Goal: Obtain resource: Obtain resource

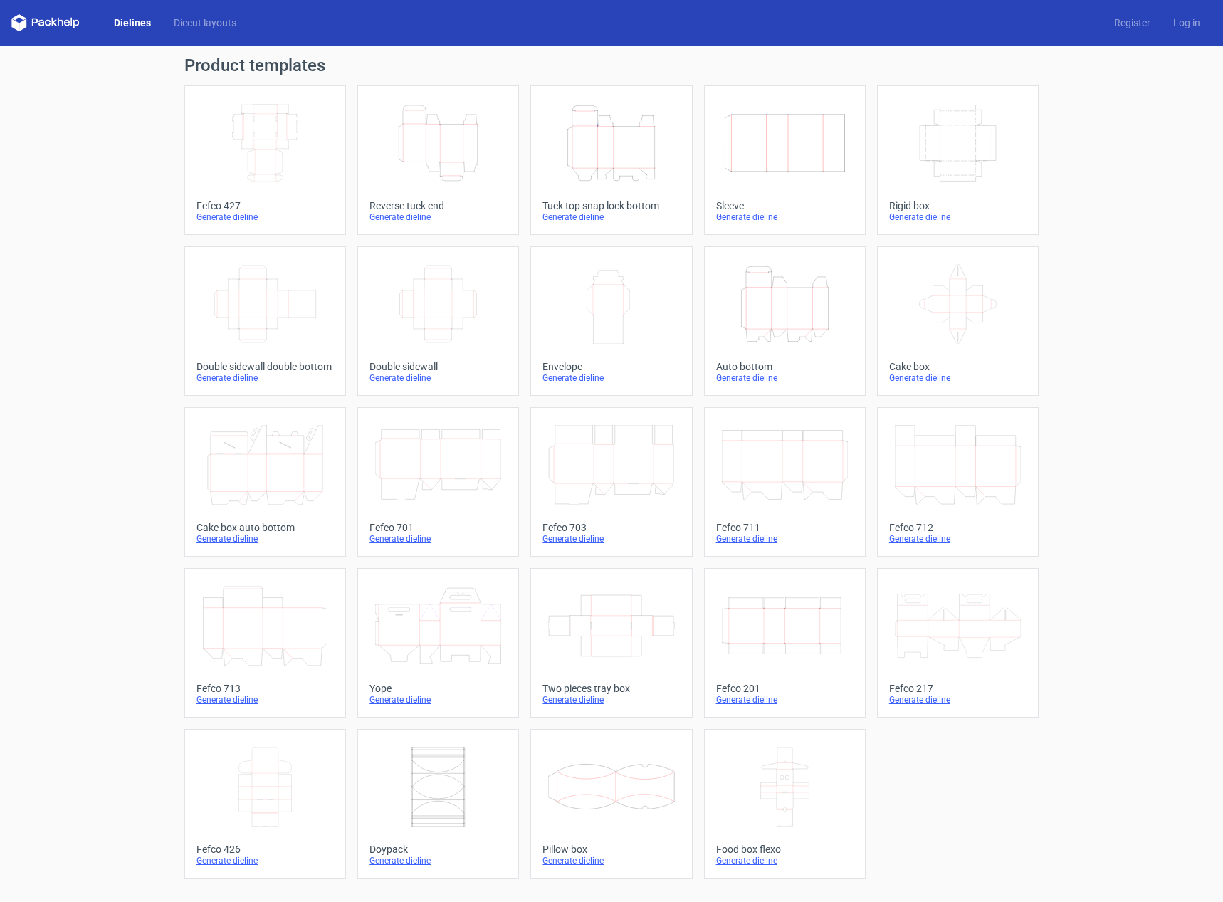
click at [432, 148] on icon "Height Depth Width" at bounding box center [438, 143] width 126 height 80
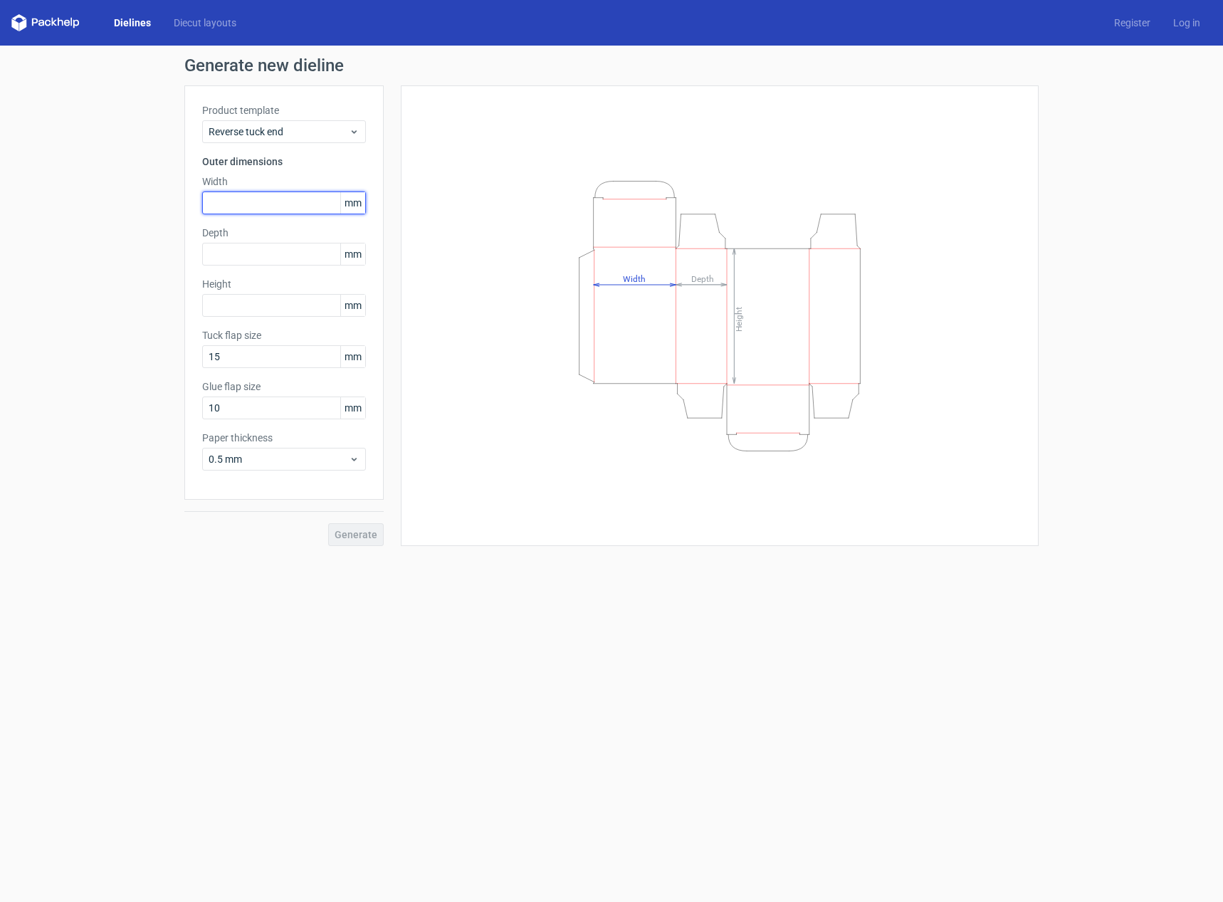
click at [259, 204] on input "text" at bounding box center [284, 203] width 164 height 23
type input "63"
type input "44"
type input "358"
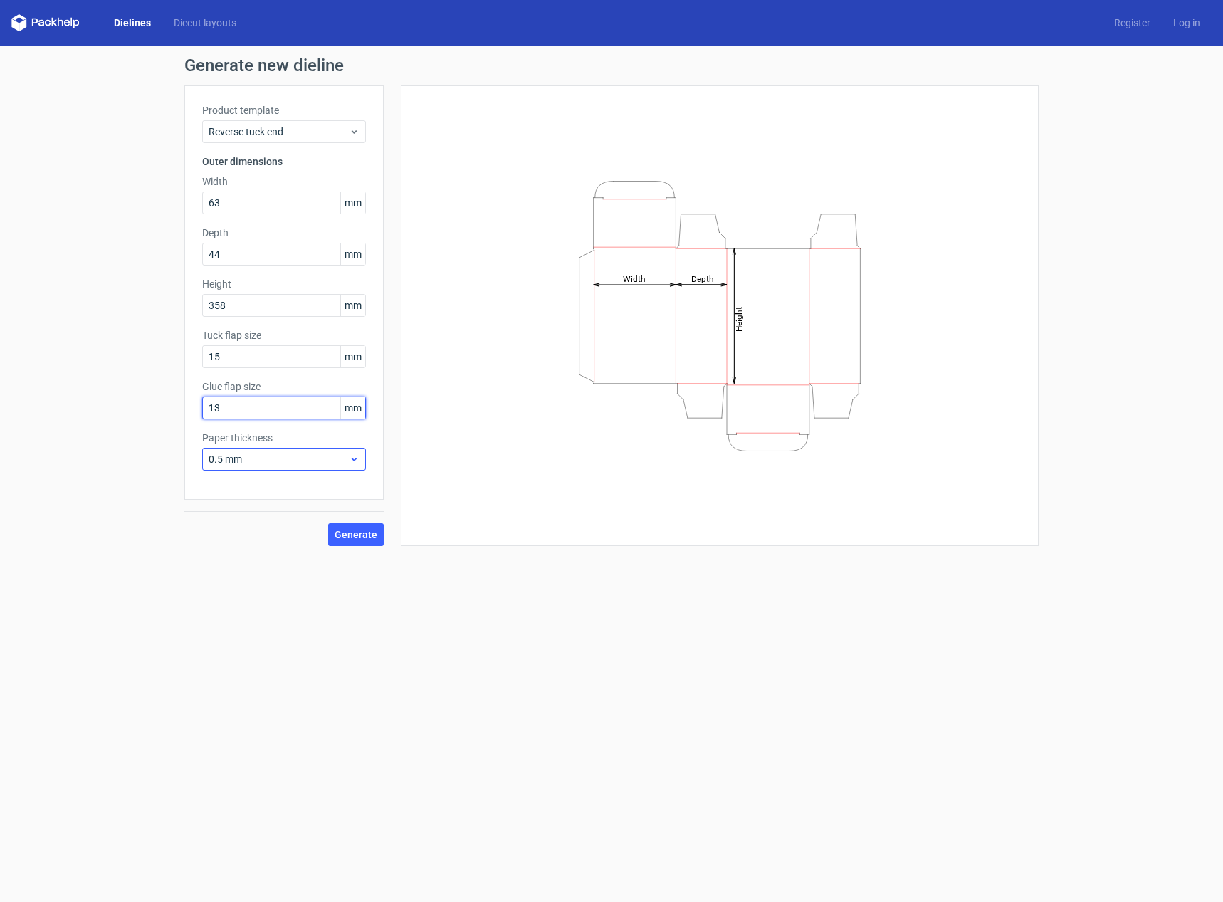
type input "13"
click at [279, 466] on div "0.5 mm" at bounding box center [284, 459] width 164 height 23
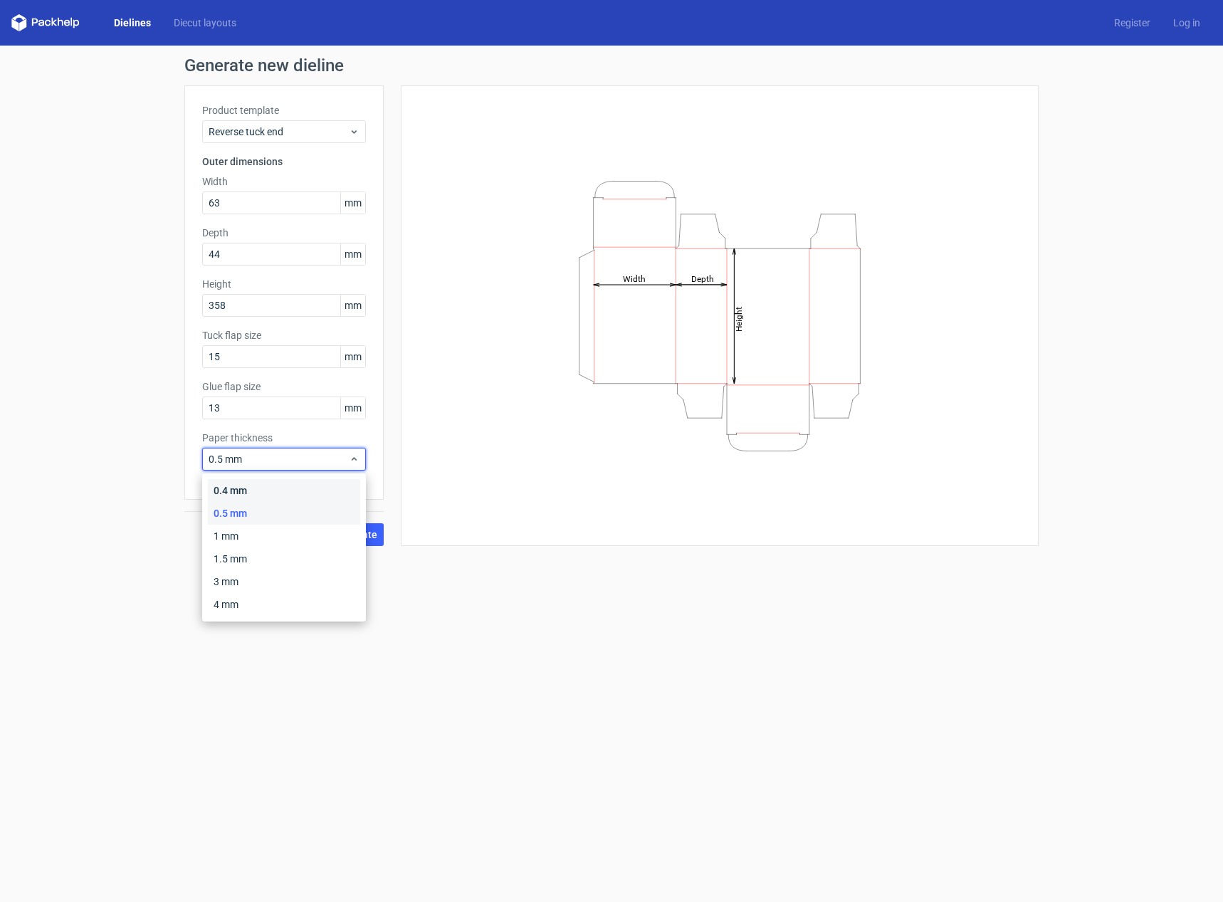
click at [236, 491] on div "0.4 mm" at bounding box center [284, 490] width 152 height 23
click at [353, 536] on span "Generate" at bounding box center [356, 535] width 43 height 10
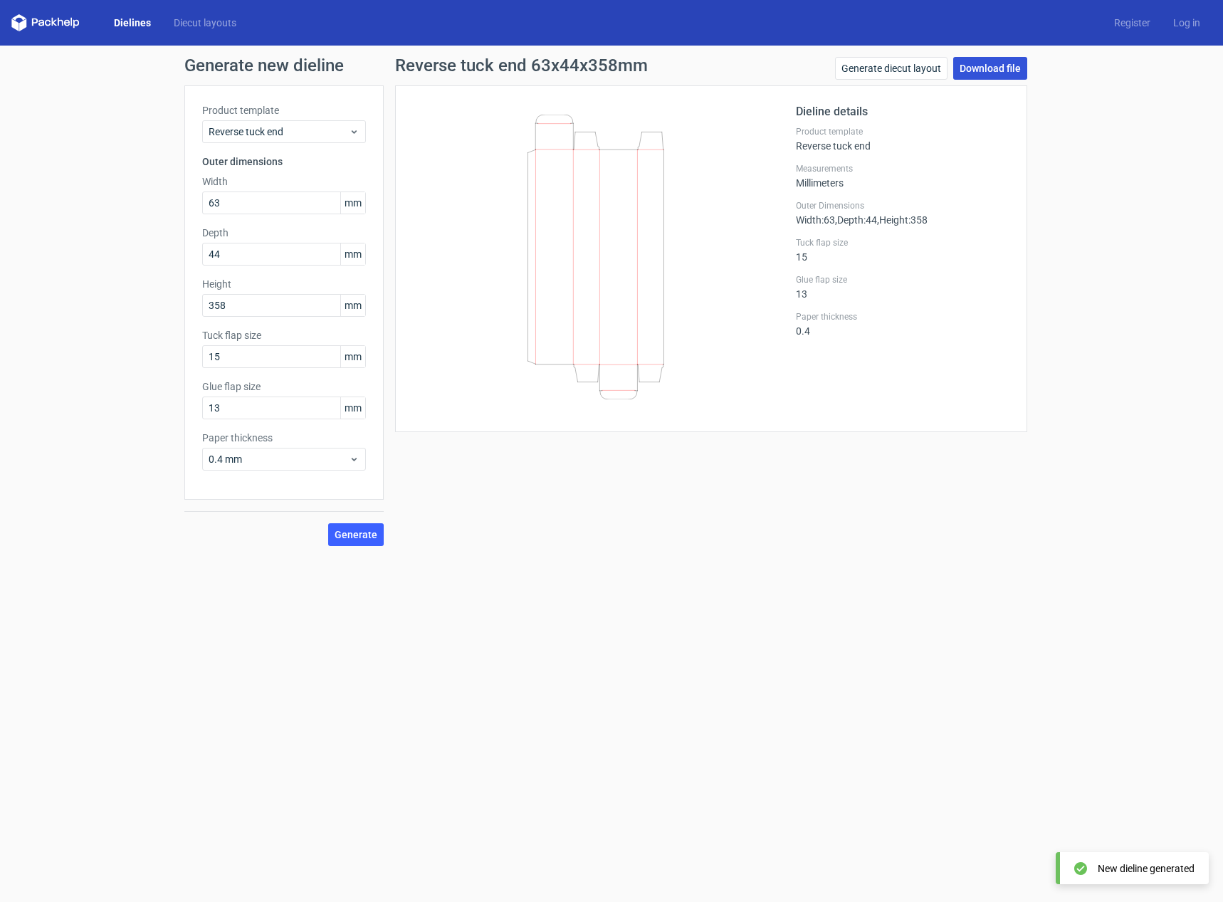
click at [981, 75] on link "Download file" at bounding box center [991, 68] width 74 height 23
